Goal: Connect with others: Connect with others

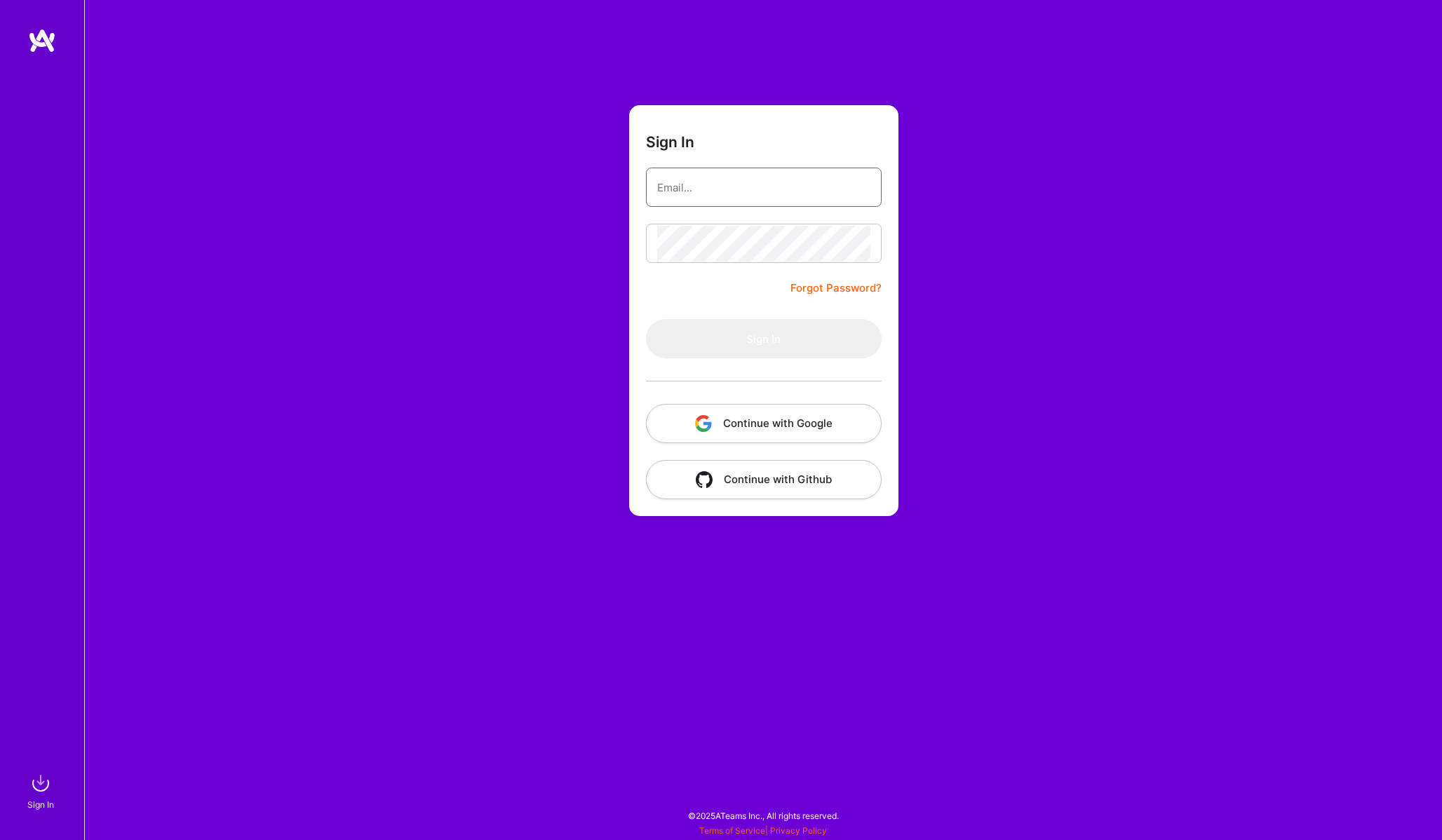
type input "[EMAIL_ADDRESS][DOMAIN_NAME]"
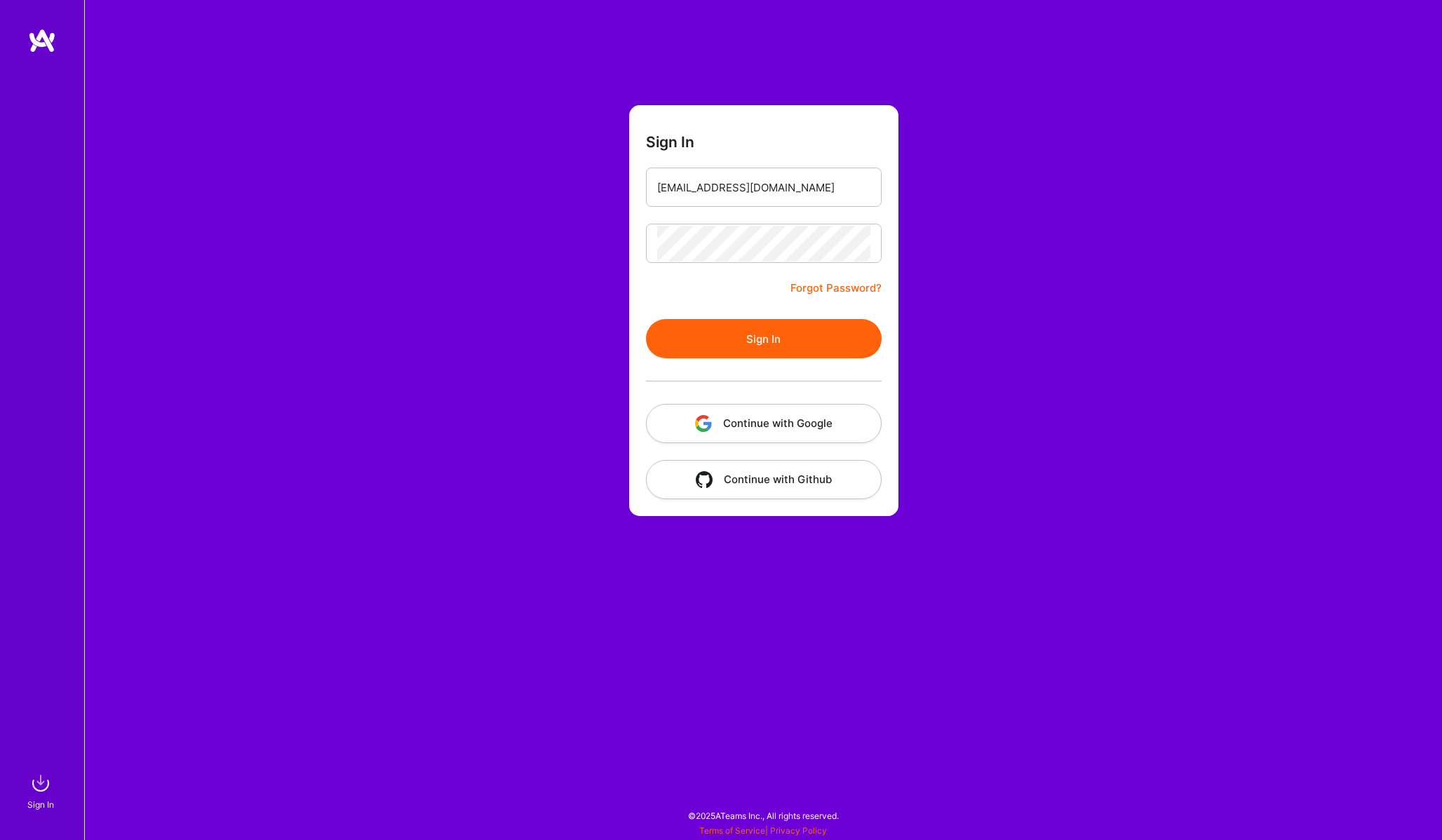
click at [777, 344] on button "Sign In" at bounding box center [764, 338] width 236 height 40
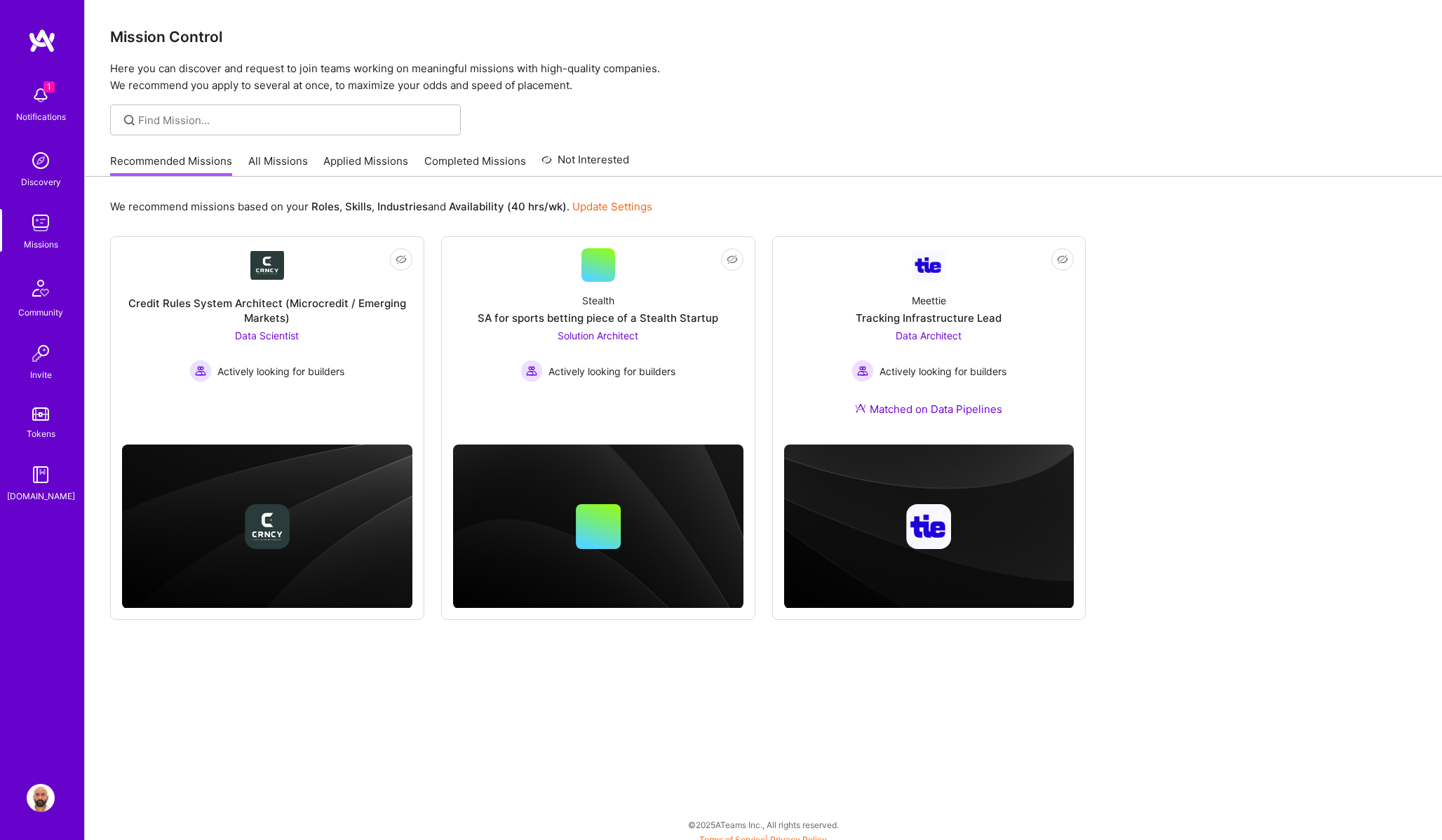
click at [40, 102] on img at bounding box center [41, 95] width 28 height 28
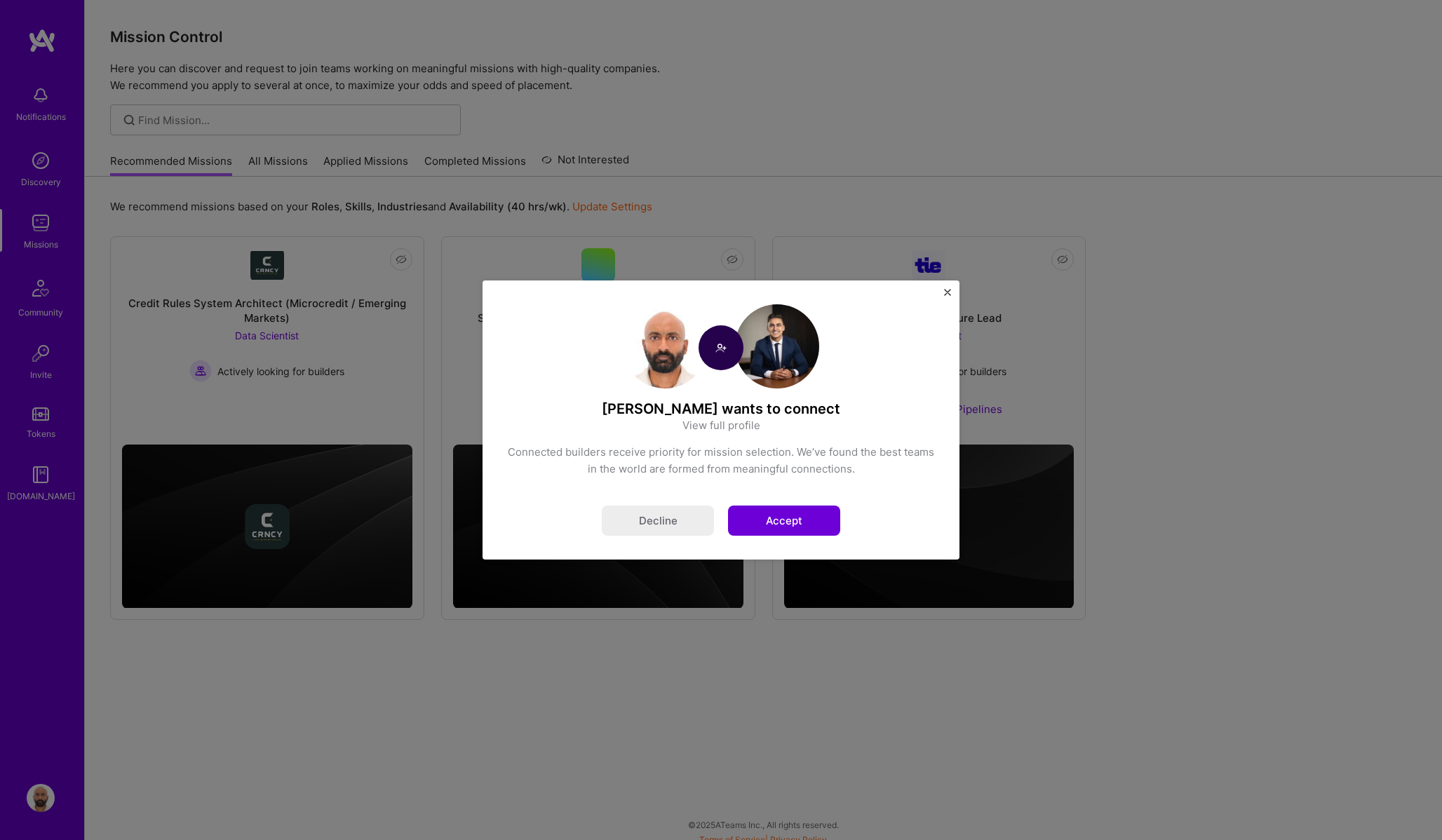
click at [784, 521] on button "Accept" at bounding box center [784, 520] width 112 height 30
click at [744, 424] on link "View full profile" at bounding box center [721, 425] width 78 height 15
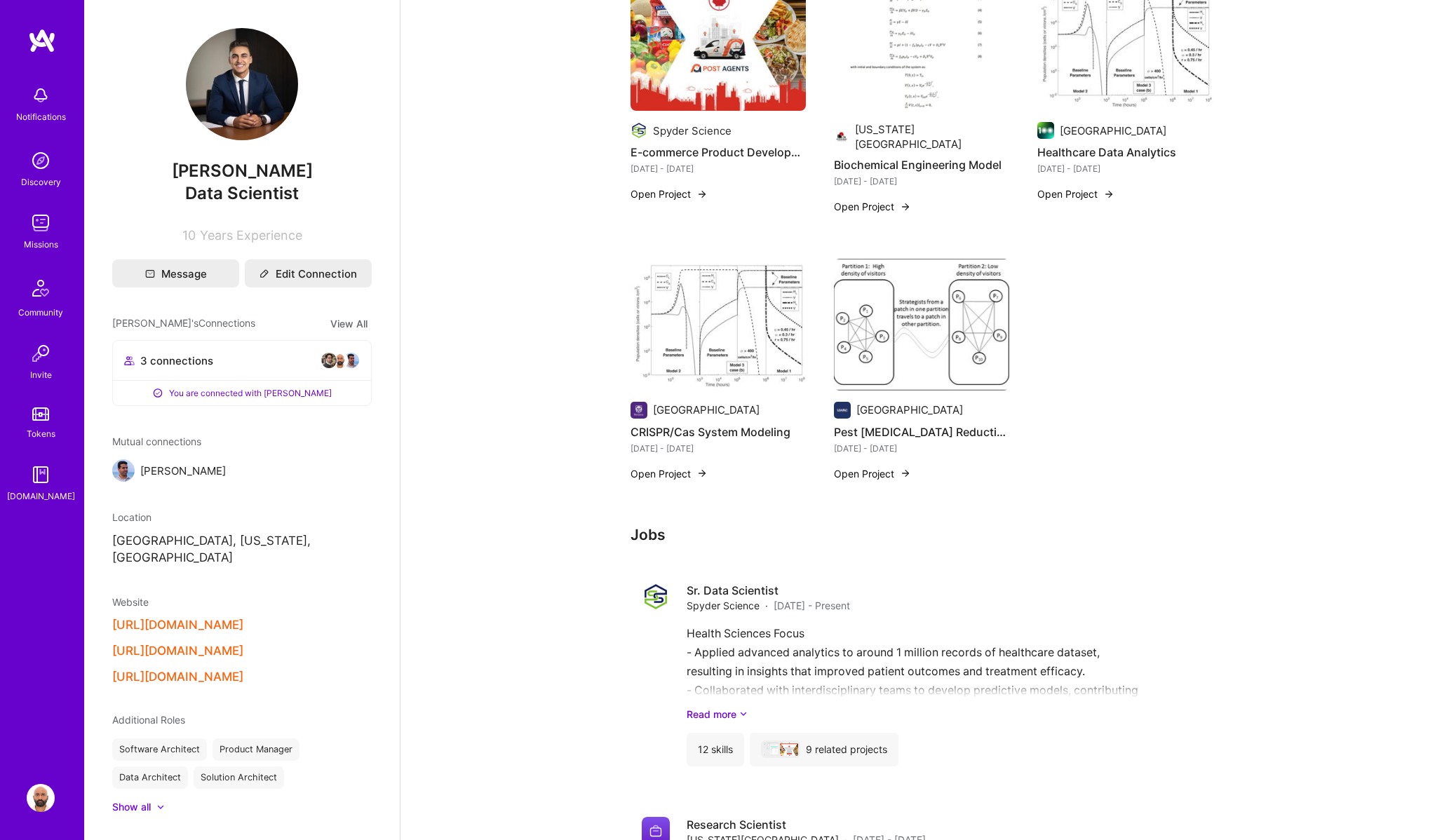
scroll to position [1291, 0]
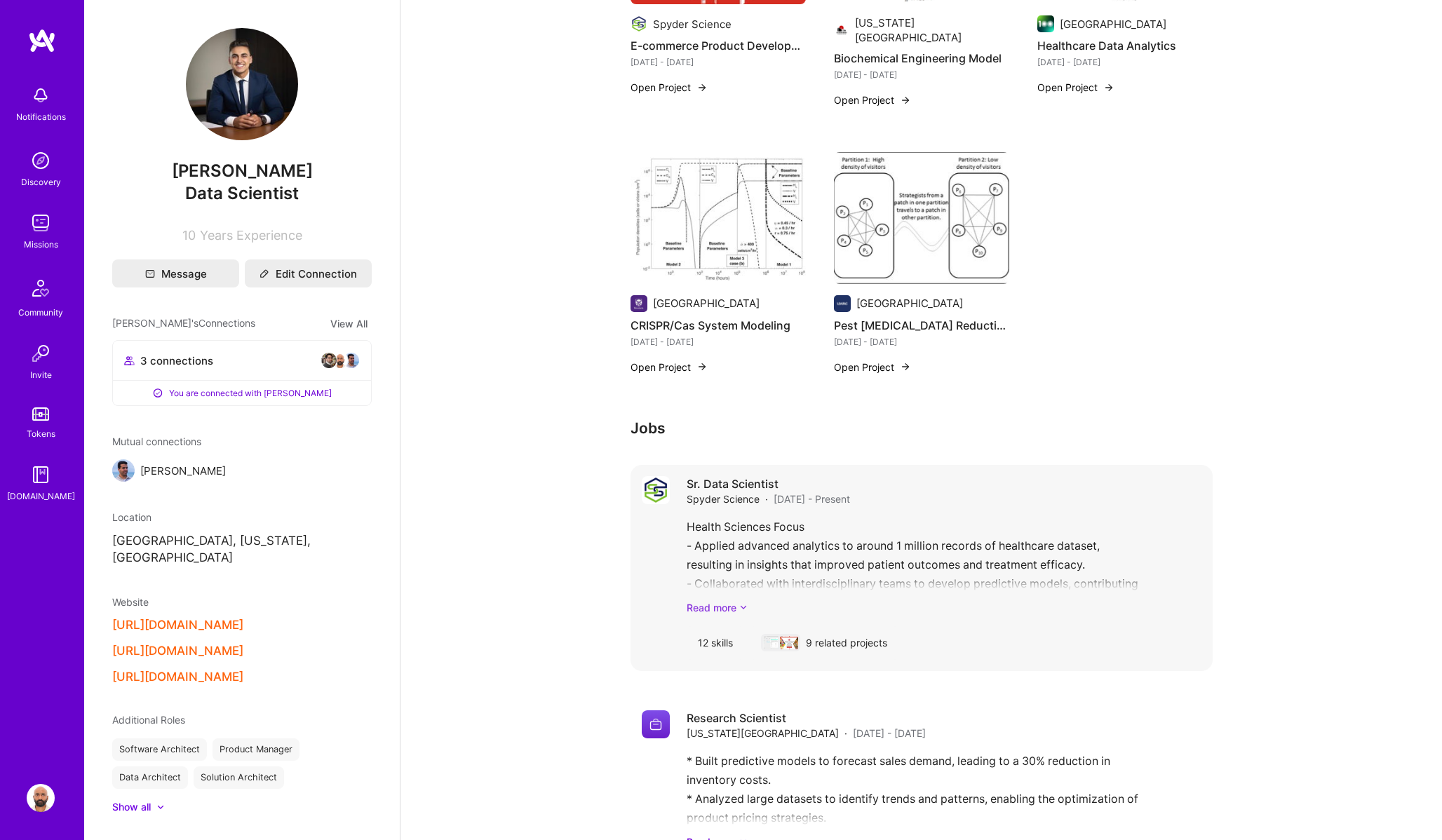
click at [717, 605] on link "Read more" at bounding box center [944, 608] width 515 height 15
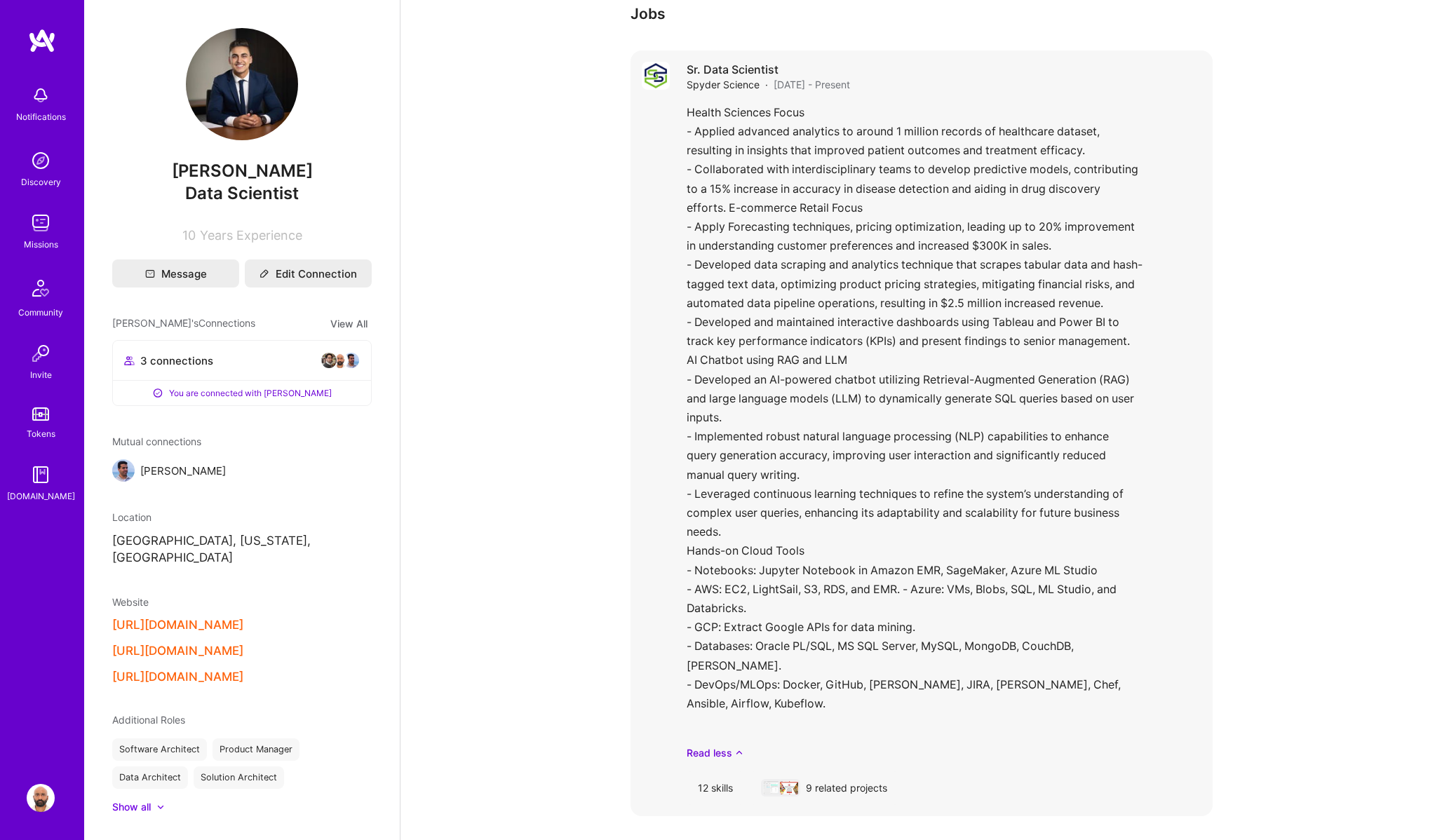
scroll to position [1730, 0]
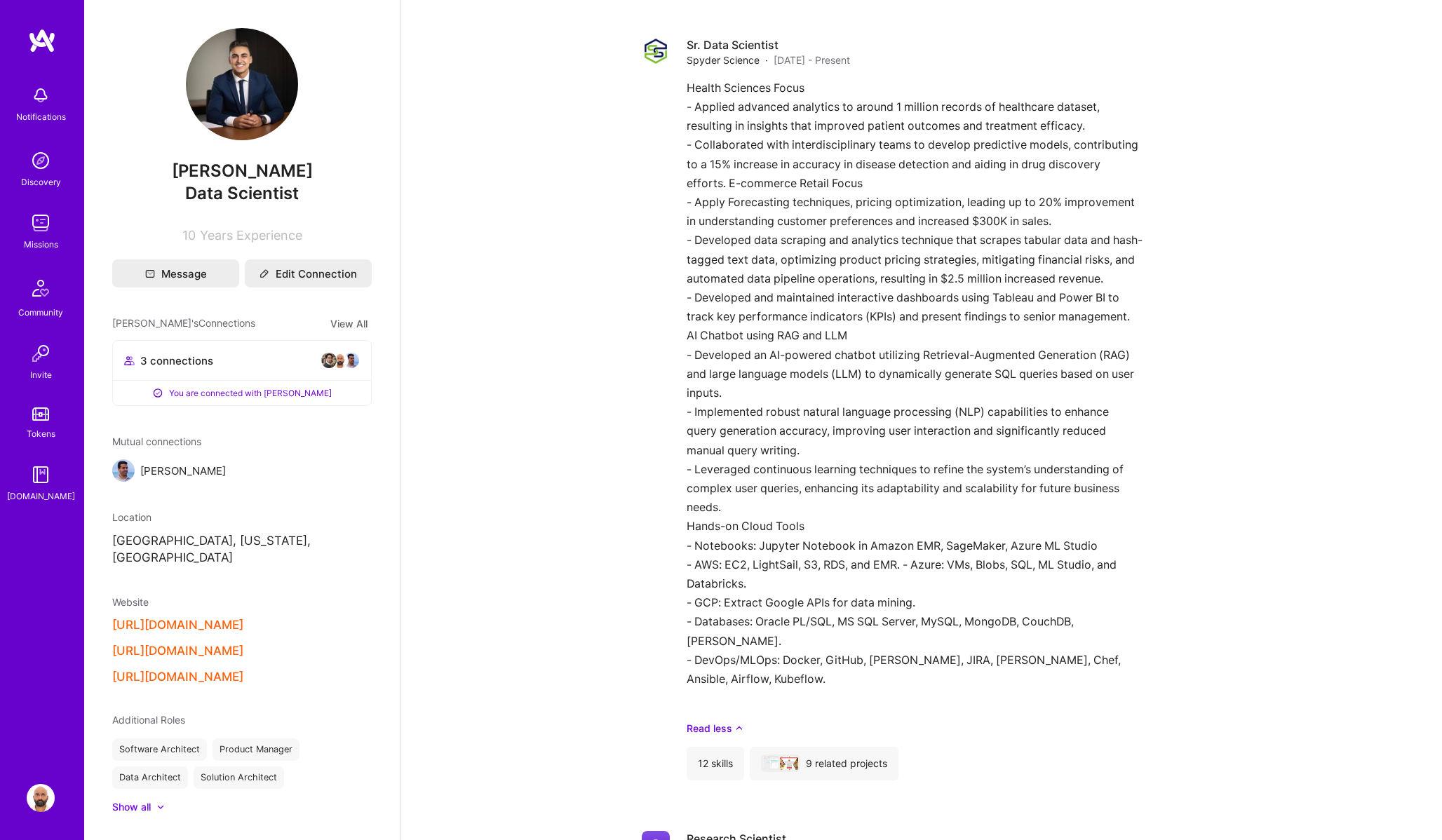
click at [333, 362] on img at bounding box center [329, 360] width 17 height 17
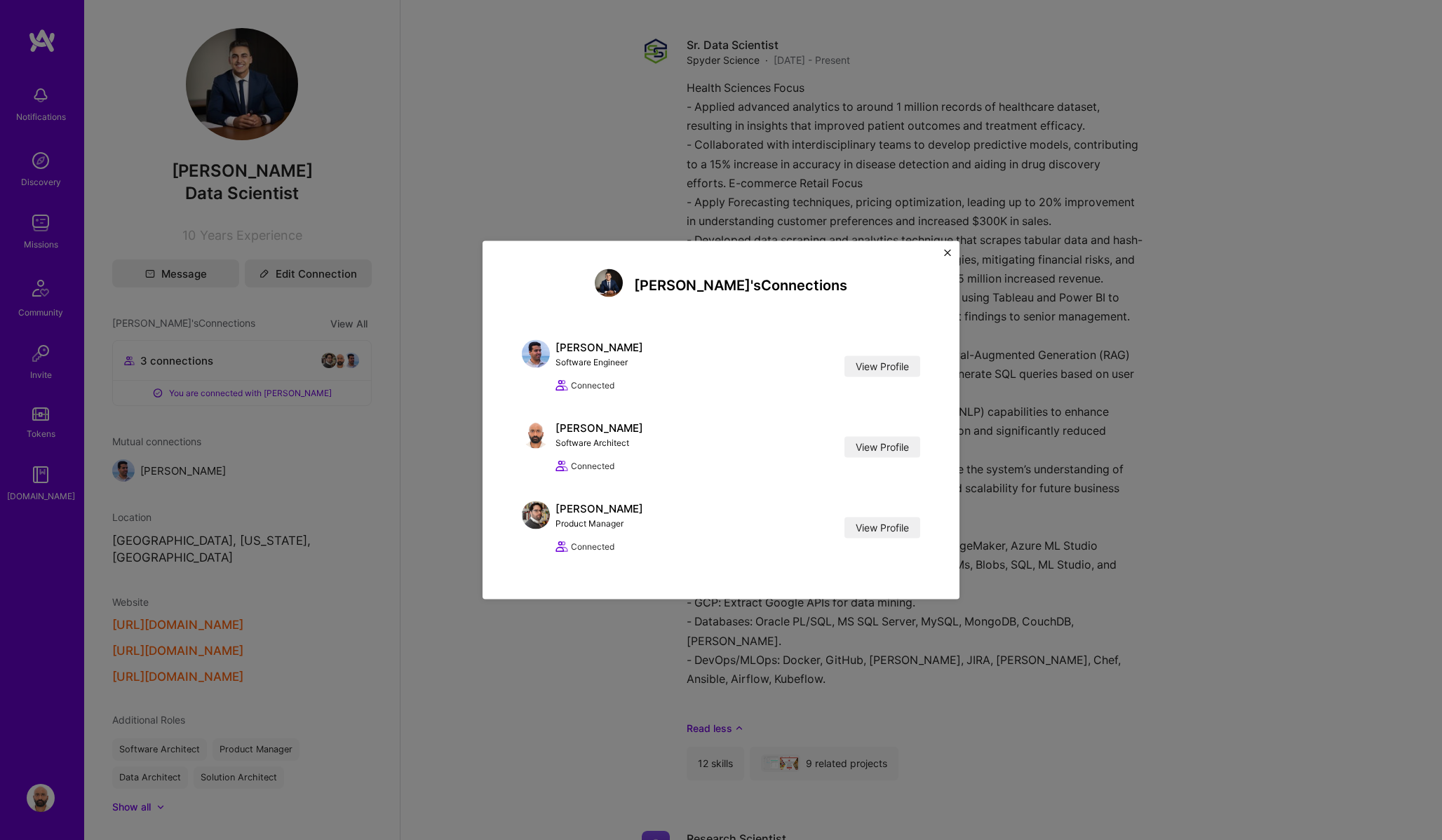
click at [945, 256] on button "Close" at bounding box center [948, 256] width 7 height 15
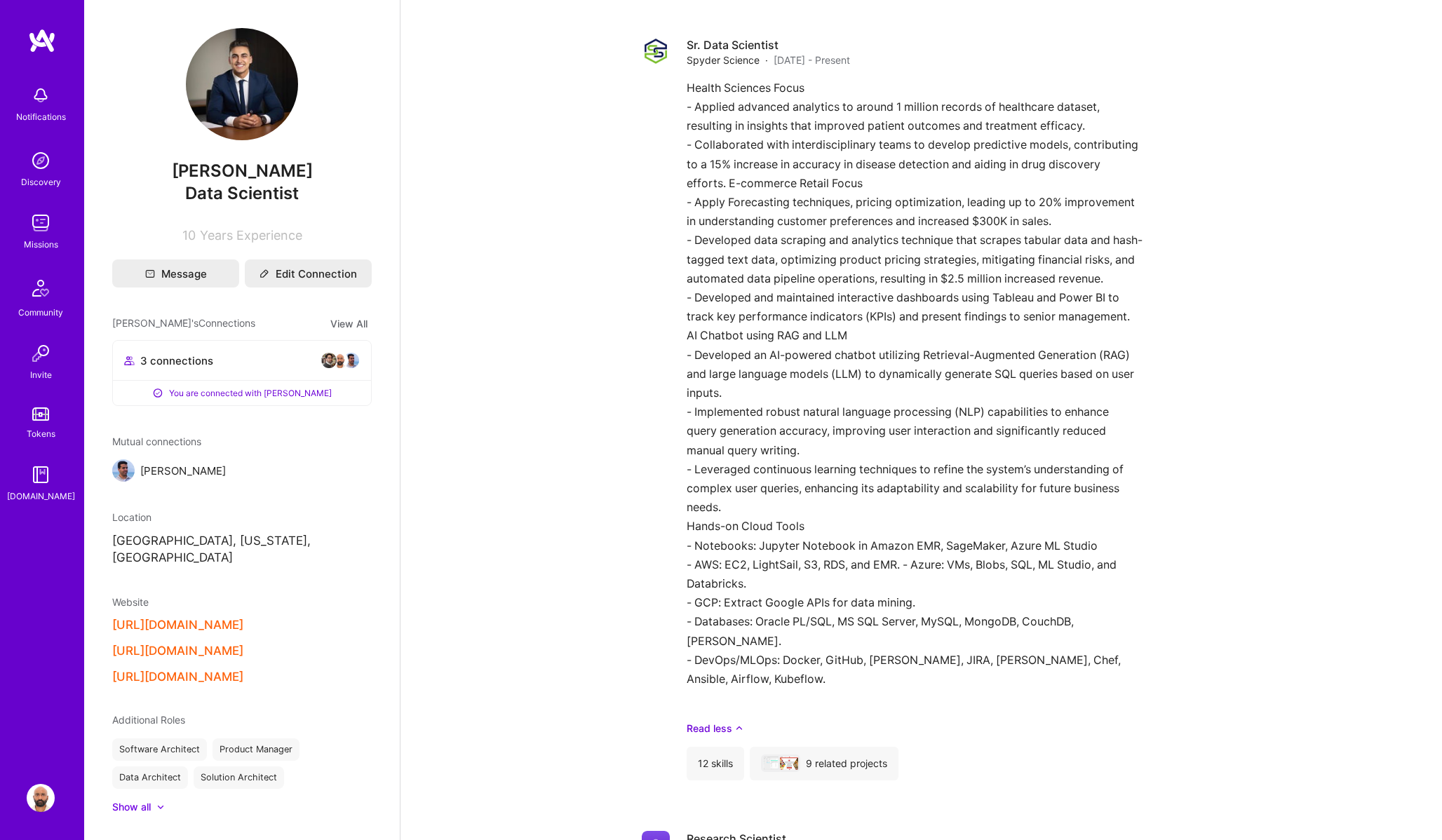
click at [40, 41] on img at bounding box center [42, 41] width 28 height 26
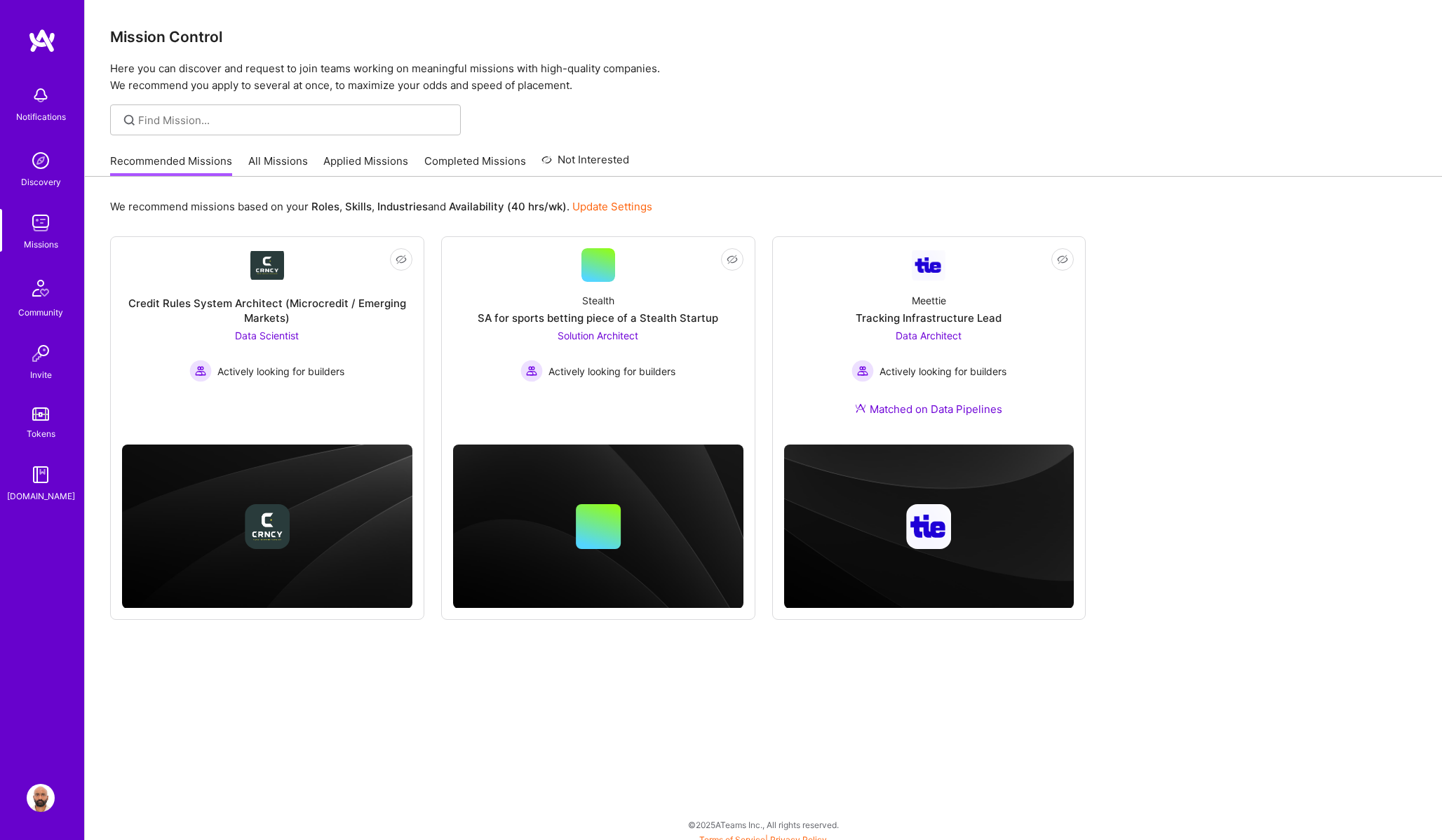
click at [268, 164] on link "All Missions" at bounding box center [278, 165] width 60 height 23
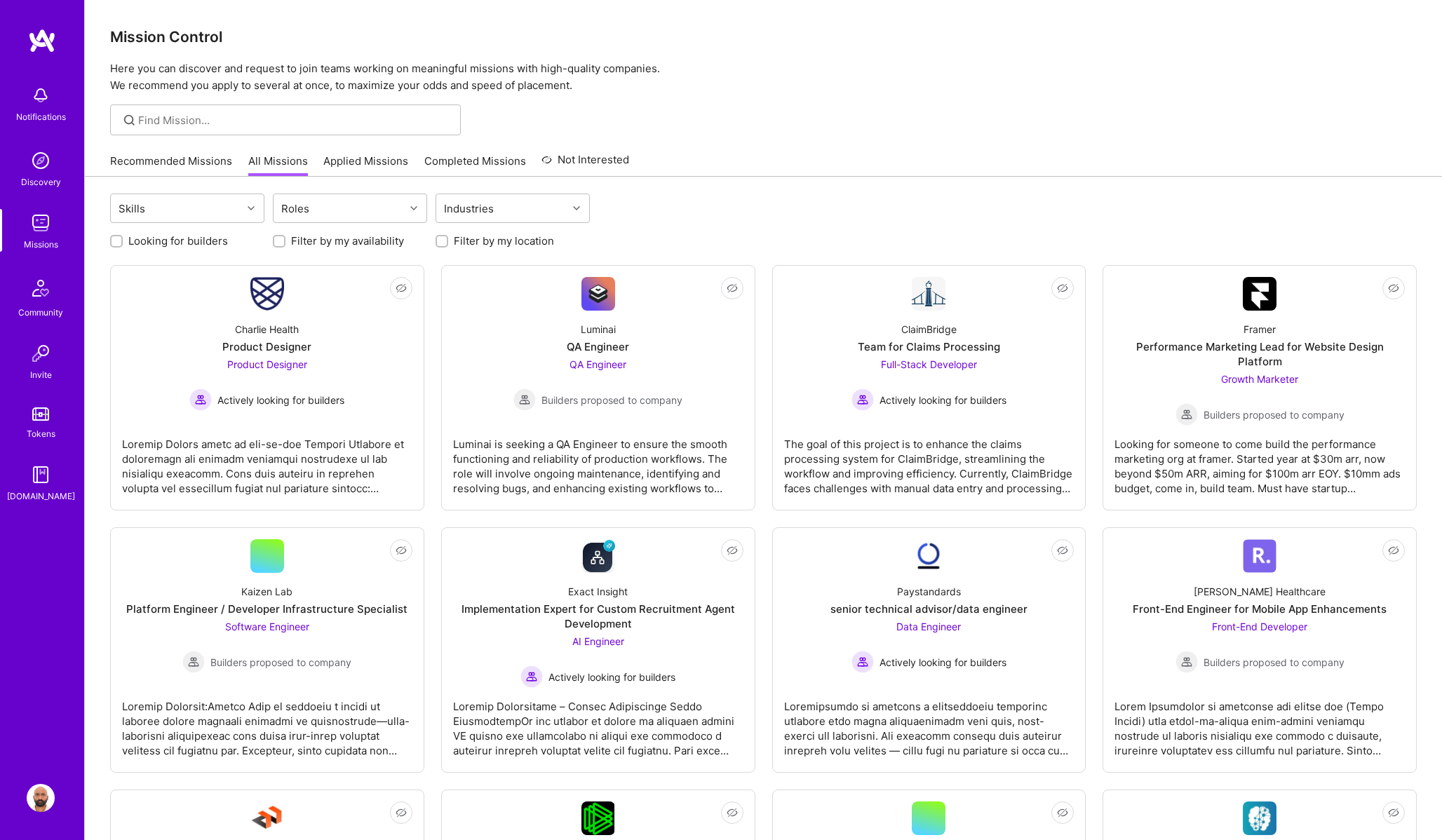
click at [364, 164] on link "Applied Missions" at bounding box center [366, 165] width 85 height 23
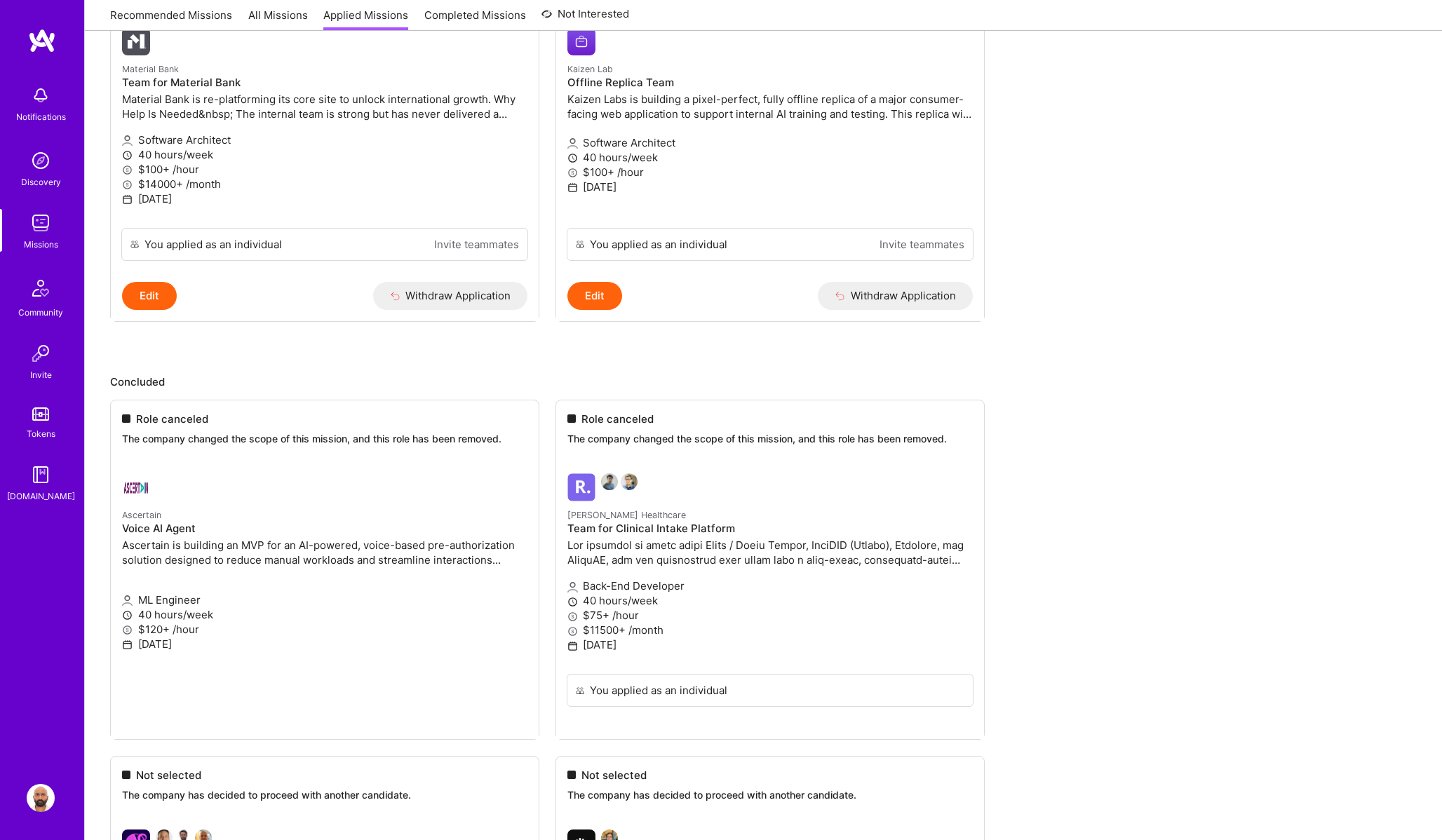
scroll to position [293, 0]
